Goal: Contribute content

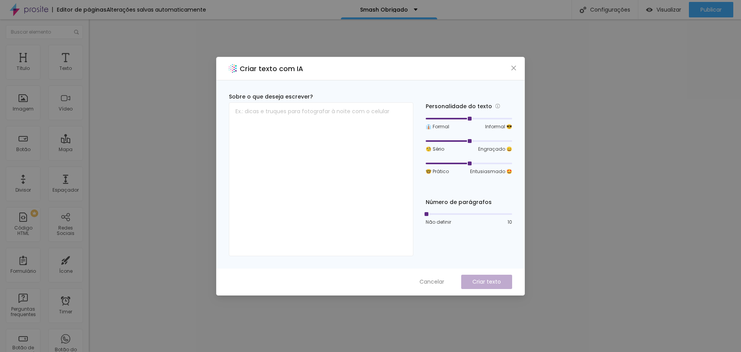
click at [510, 68] on span "Close" at bounding box center [514, 68] width 8 height 6
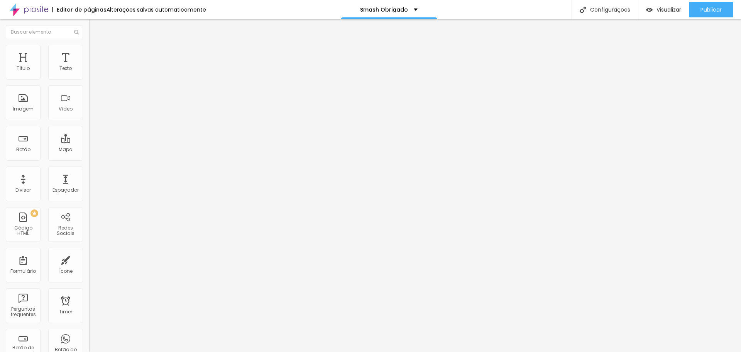
type input "67"
type input "66"
type input "65"
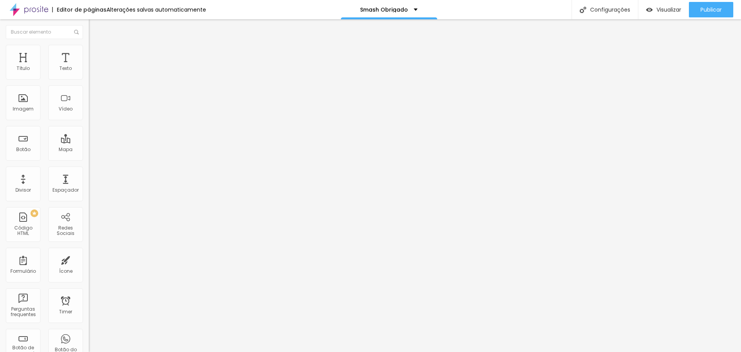
type input "65"
type input "64"
type input "63"
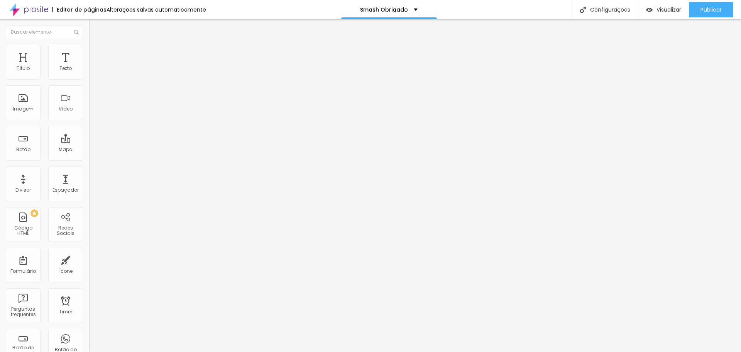
type input "61"
type input "60"
type input "59"
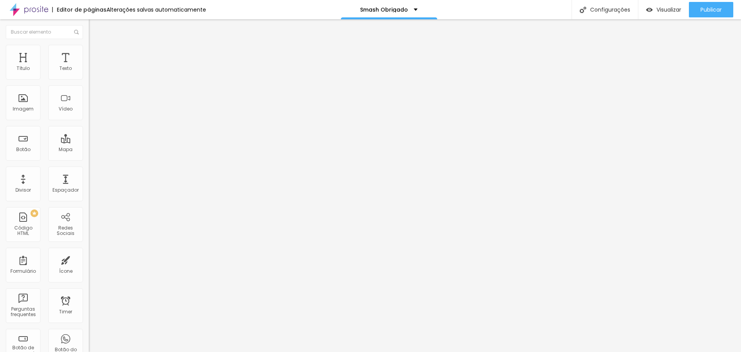
type input "59"
type input "58"
type input "56"
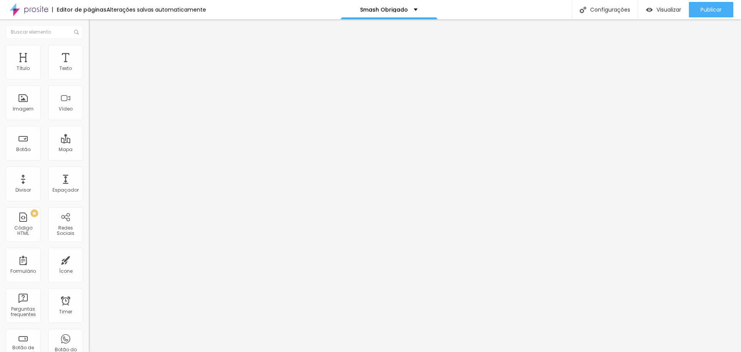
type input "54"
type input "53"
type input "52"
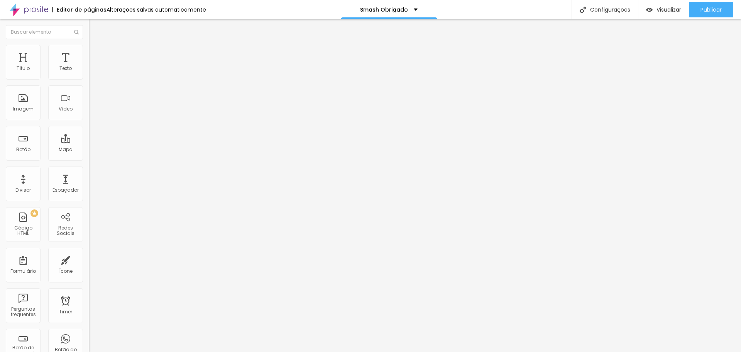
type input "52"
type input "51"
type input "49"
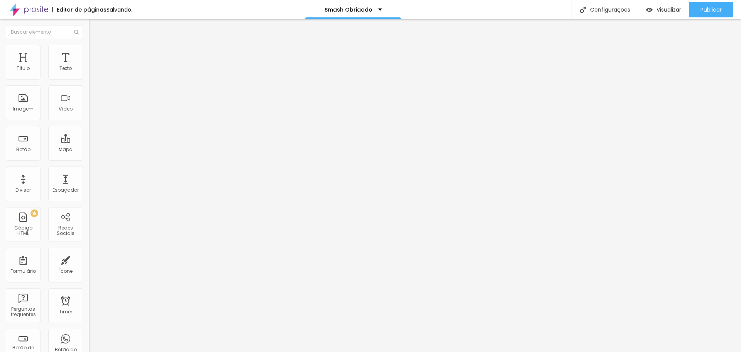
type input "47"
type input "43"
type input "42"
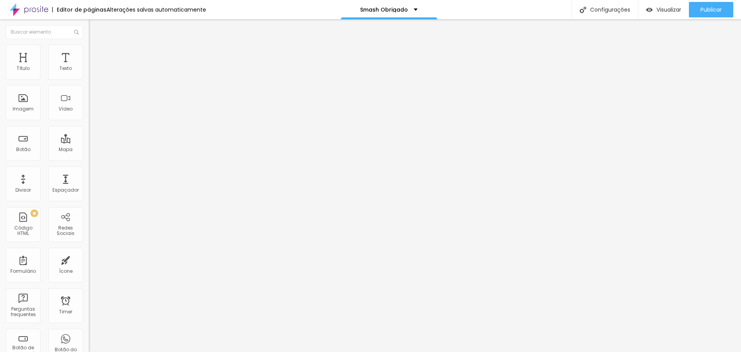
type input "42"
type input "40"
drag, startPoint x: 48, startPoint y: 162, endPoint x: 32, endPoint y: 165, distance: 15.7
type input "40"
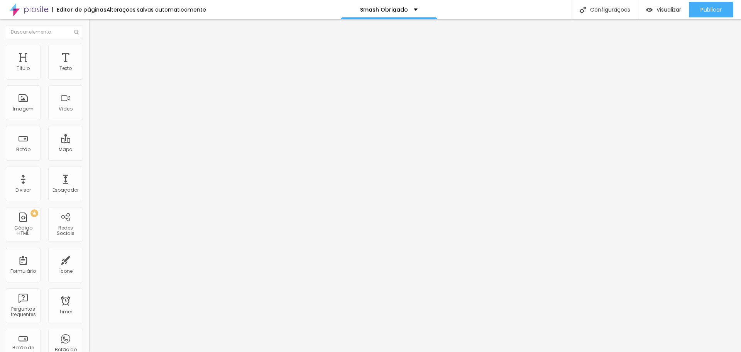
click at [89, 184] on input "range" at bounding box center [114, 187] width 50 height 6
type input "27"
type input "26"
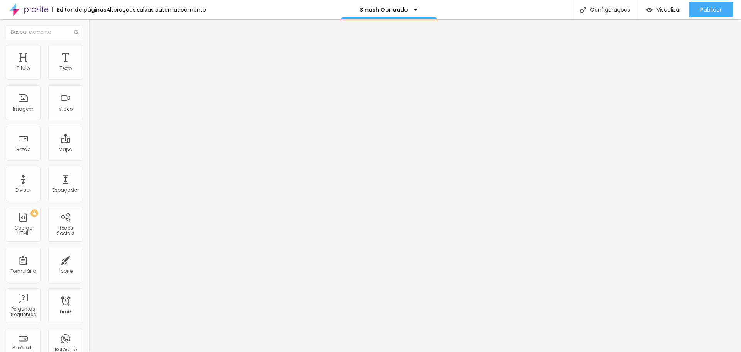
type input "25"
type input "24"
type input "23"
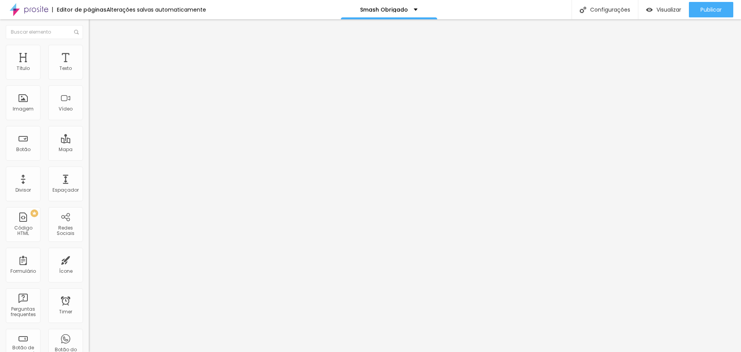
type input "23"
type input "22"
type input "21"
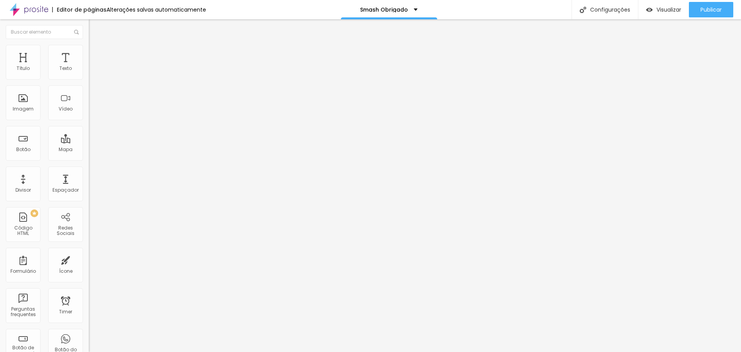
drag, startPoint x: 57, startPoint y: 77, endPoint x: 44, endPoint y: 77, distance: 12.7
type input "21"
click at [89, 142] on input "range" at bounding box center [114, 145] width 50 height 6
click at [711, 5] on div "Publicar" at bounding box center [711, 9] width 21 height 15
click at [709, 12] on span "Publicar" at bounding box center [711, 10] width 21 height 6
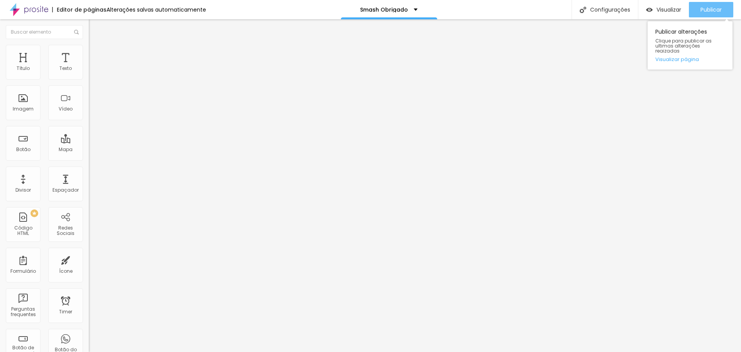
click at [709, 12] on span "Publicar" at bounding box center [711, 10] width 21 height 6
